Goal: Entertainment & Leisure: Browse casually

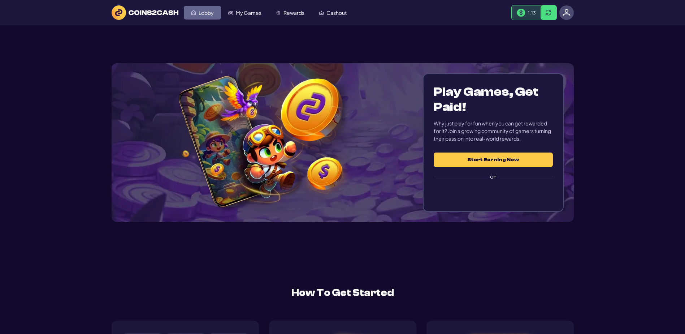
click at [204, 15] on span "Lobby" at bounding box center [206, 12] width 15 height 5
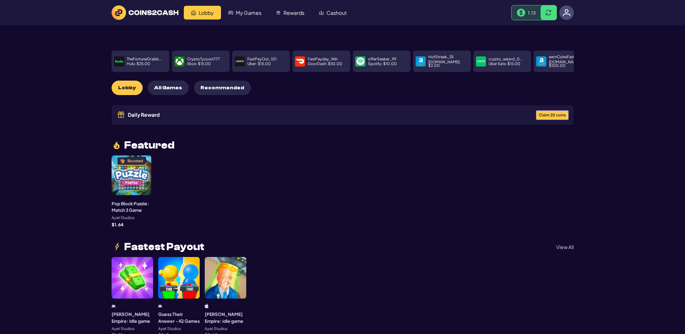
click at [550, 117] on span "Claim 20 coins" at bounding box center [552, 115] width 27 height 4
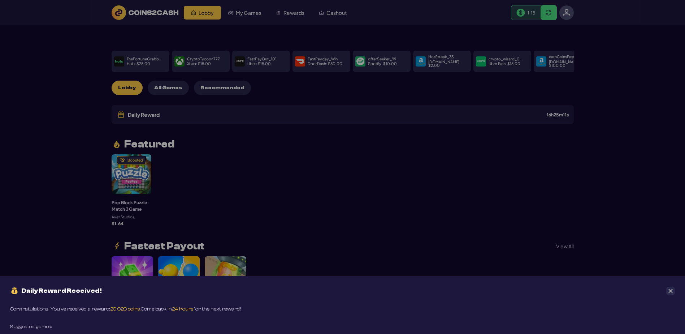
click at [410, 186] on div "Daily Reward Received! Congratulations! You’ve received a reward: 20 C2C coins.…" at bounding box center [342, 167] width 685 height 334
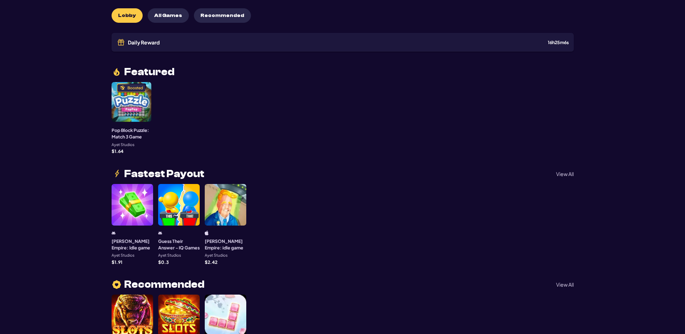
scroll to position [108, 0]
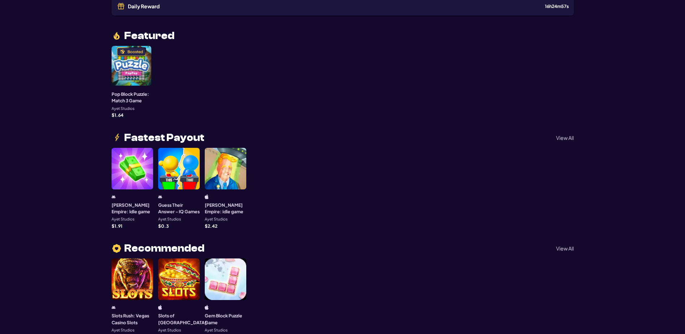
click at [129, 86] on div "Boosted" at bounding box center [132, 66] width 40 height 40
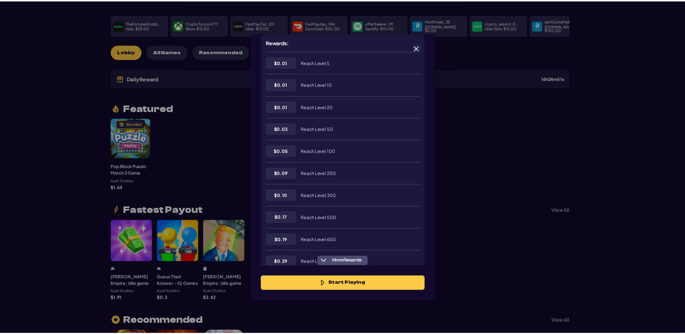
scroll to position [180, 0]
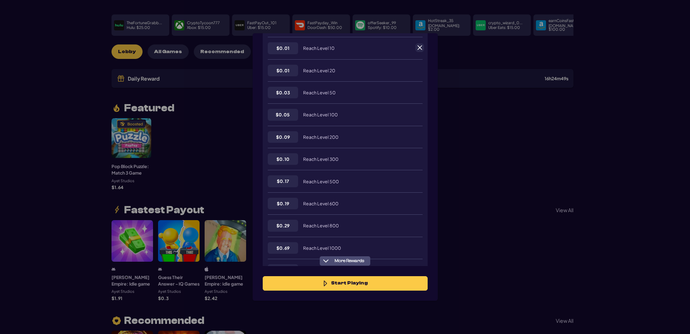
click at [422, 49] on span at bounding box center [420, 47] width 6 height 6
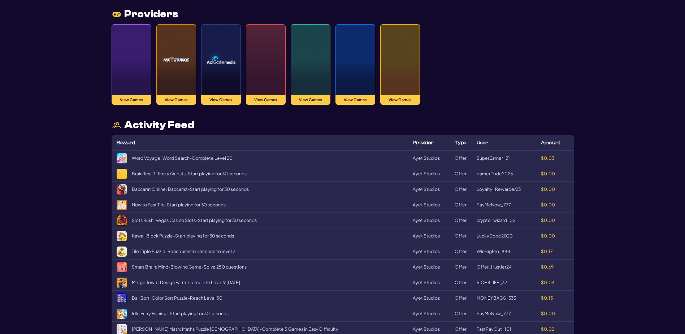
scroll to position [938, 0]
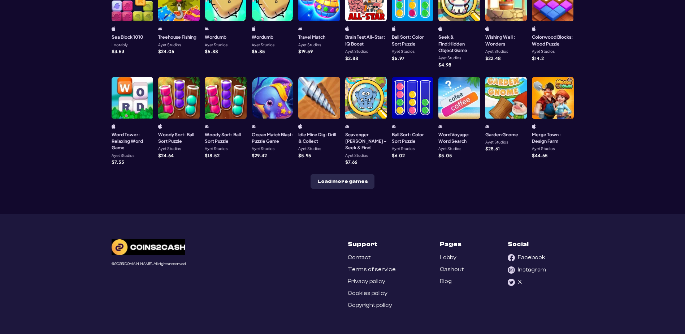
scroll to position [361, 0]
click at [349, 188] on button "Load more games" at bounding box center [342, 181] width 64 height 14
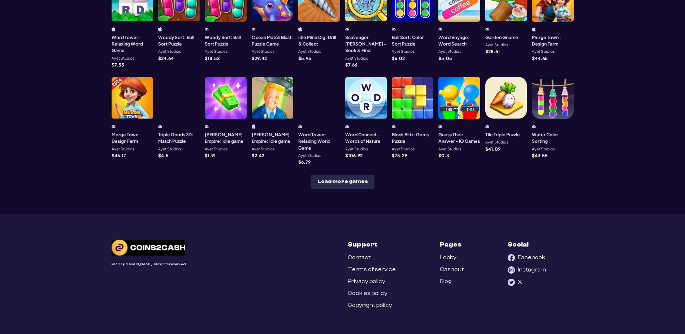
scroll to position [614, 0]
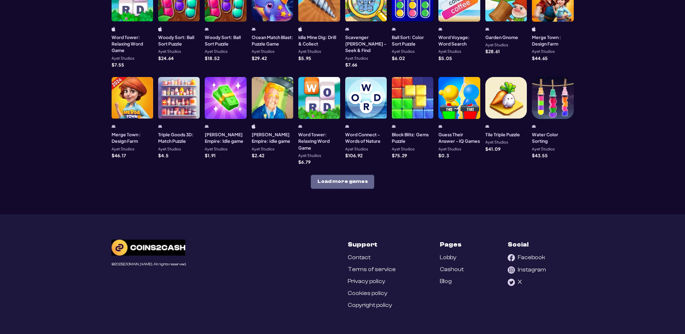
click at [351, 189] on button "Load more games" at bounding box center [342, 181] width 64 height 14
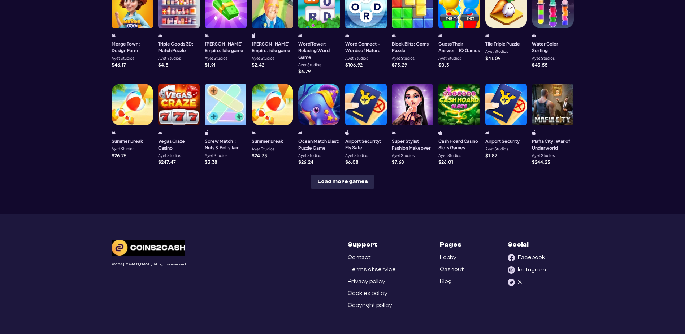
scroll to position [650, 0]
click at [476, 125] on div at bounding box center [459, 105] width 42 height 42
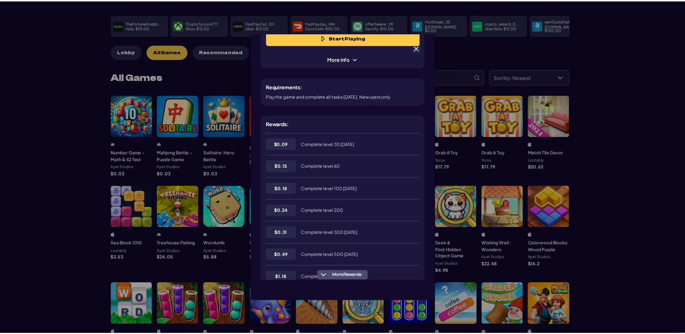
scroll to position [72, 0]
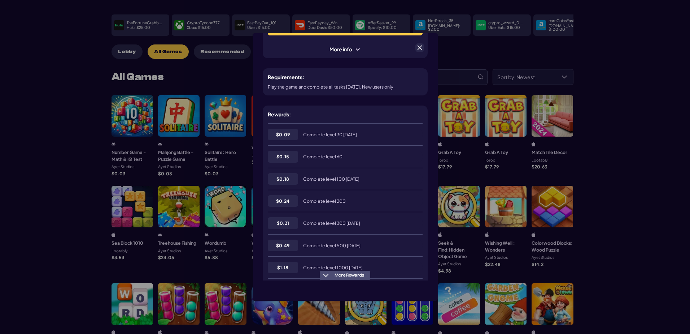
click at [421, 48] on span at bounding box center [420, 47] width 6 height 6
